Goal: Find specific page/section: Find specific page/section

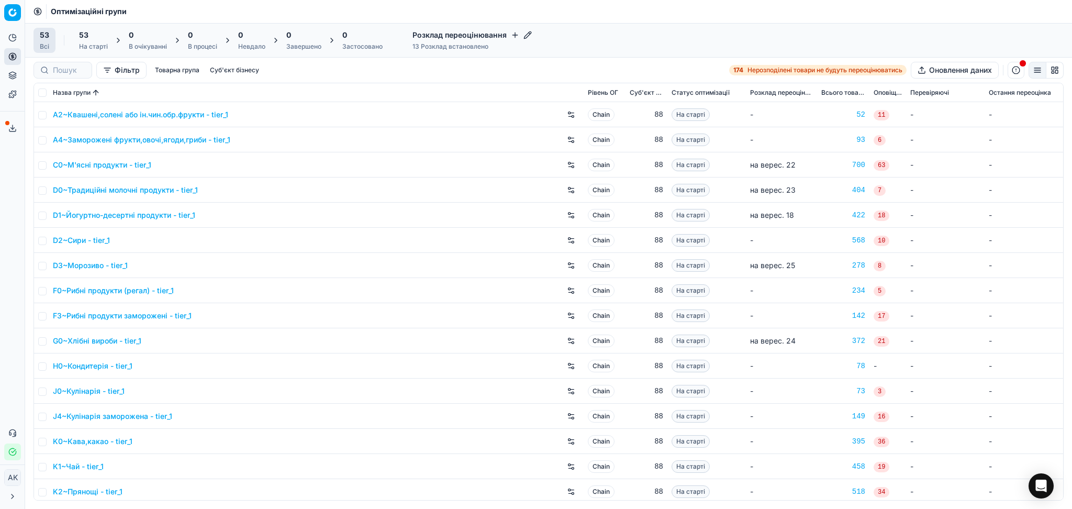
click at [999, 9] on div "Оптимізаційні групи" at bounding box center [548, 11] width 1047 height 23
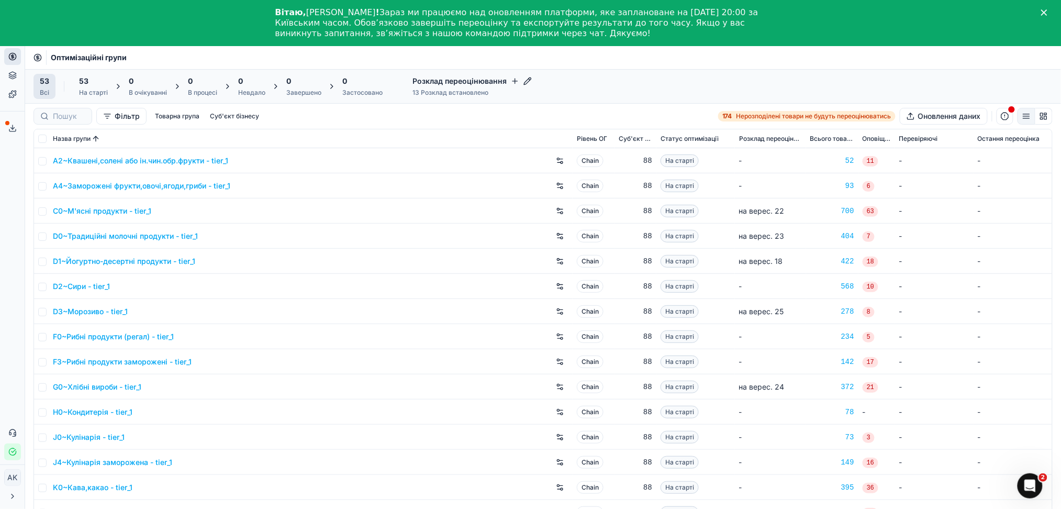
click at [497, 93] on div "13 Розклад встановлено" at bounding box center [471, 92] width 119 height 8
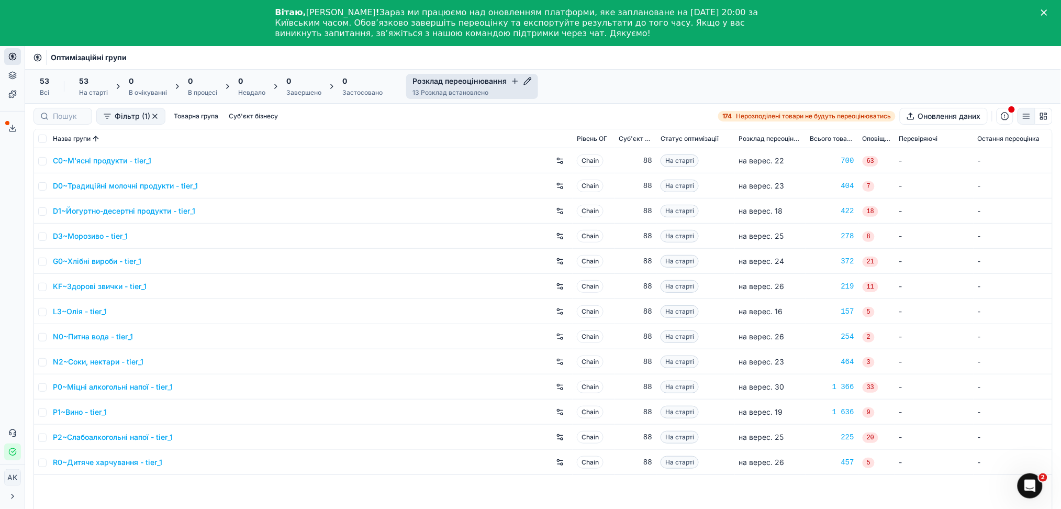
click at [757, 138] on span "Розклад переоцінювання" at bounding box center [770, 139] width 63 height 8
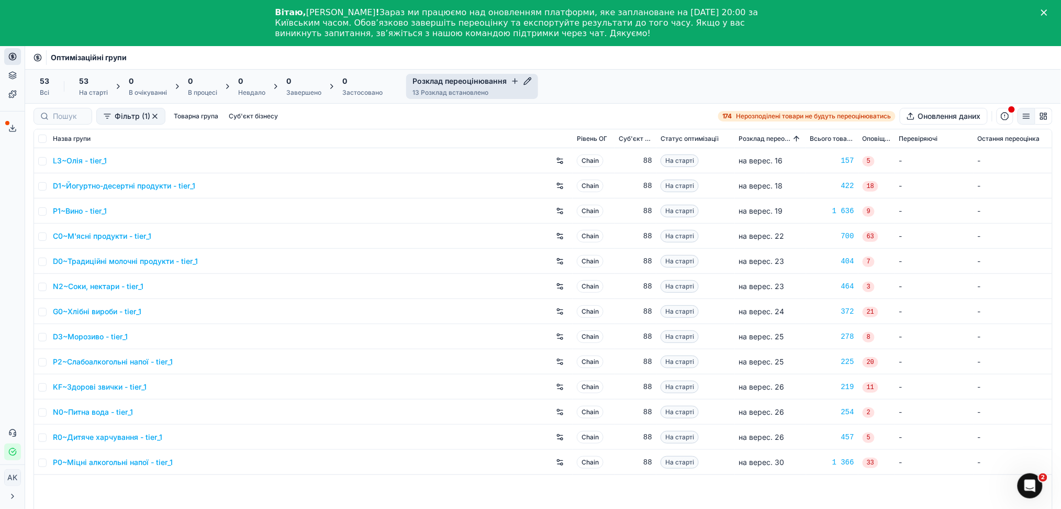
scroll to position [46, 0]
